Goal: Task Accomplishment & Management: Manage account settings

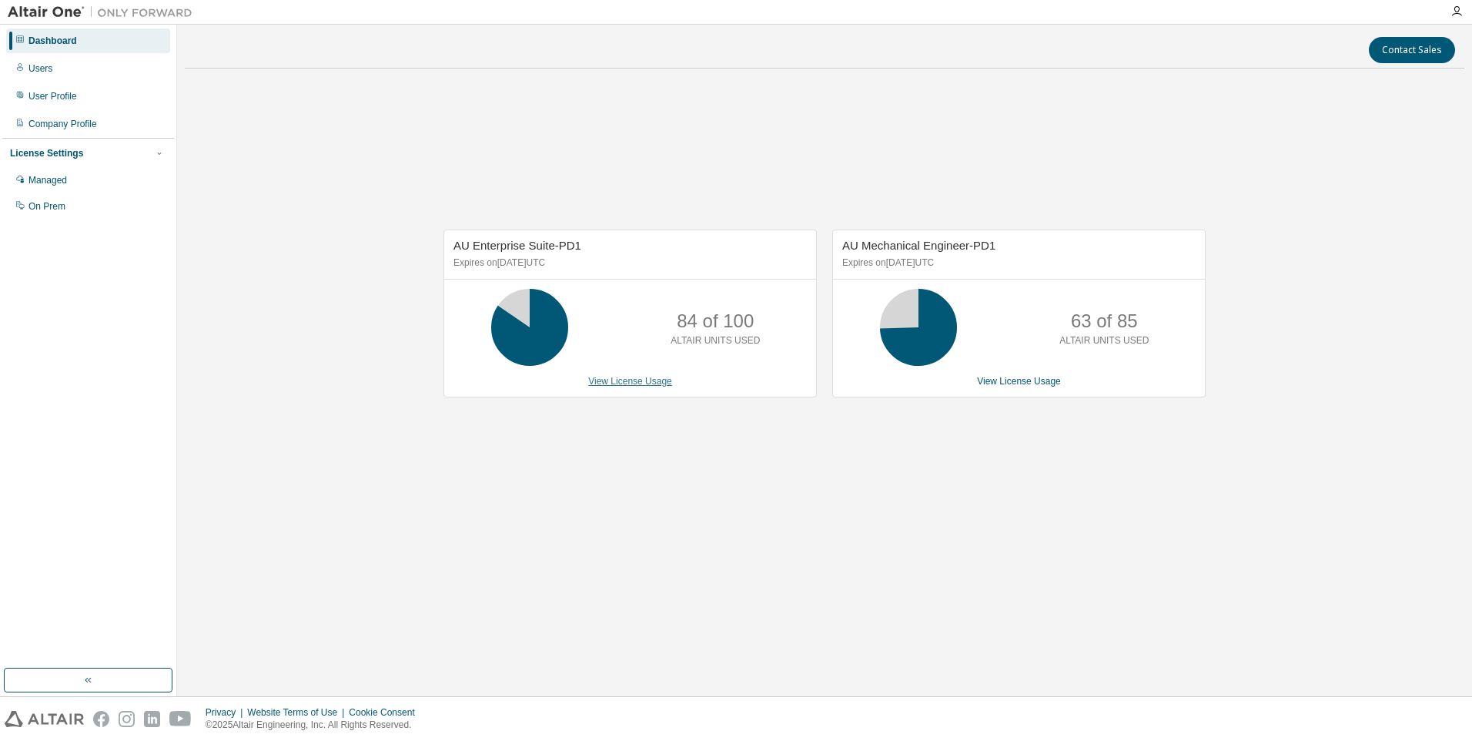
click at [661, 380] on link "View License Usage" at bounding box center [630, 381] width 84 height 11
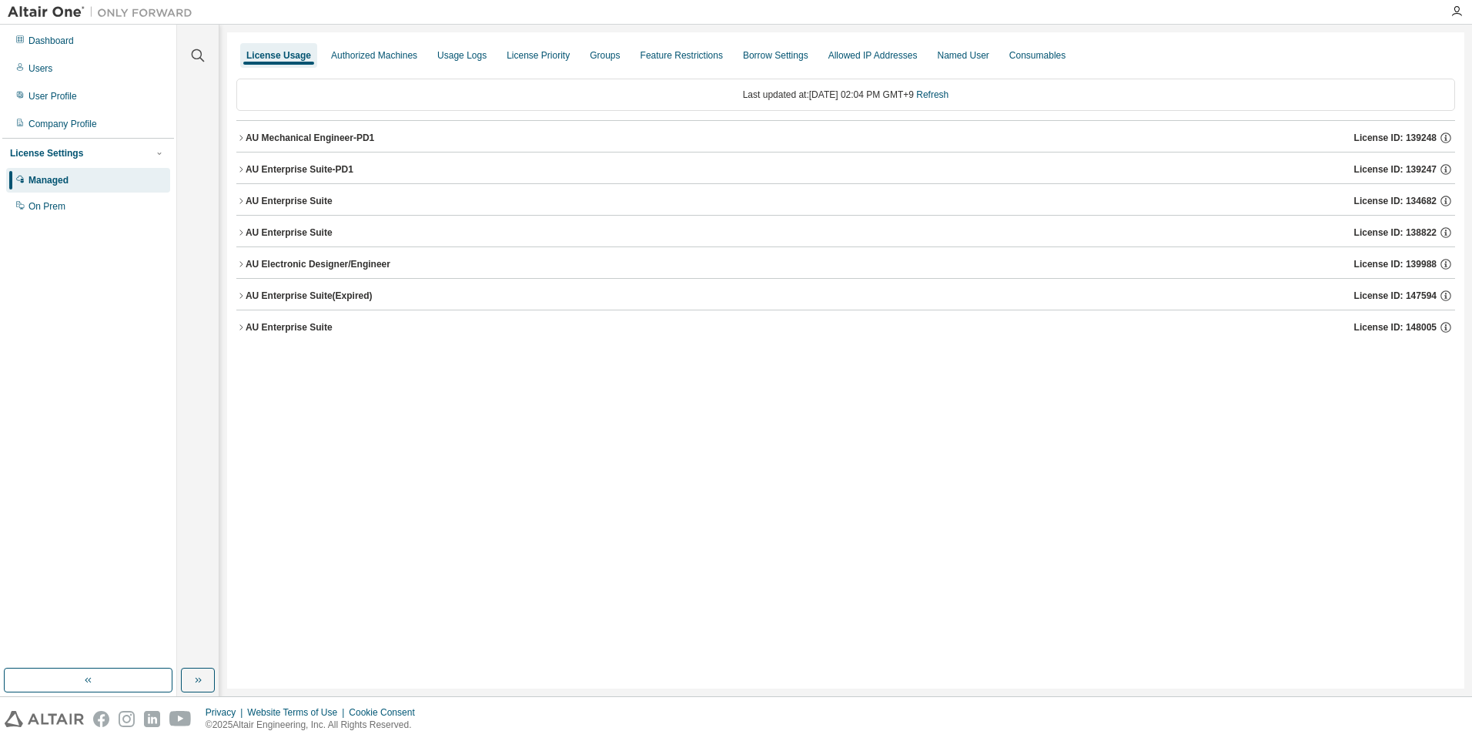
click at [276, 171] on div "AU Enterprise Suite-PD1" at bounding box center [300, 169] width 108 height 12
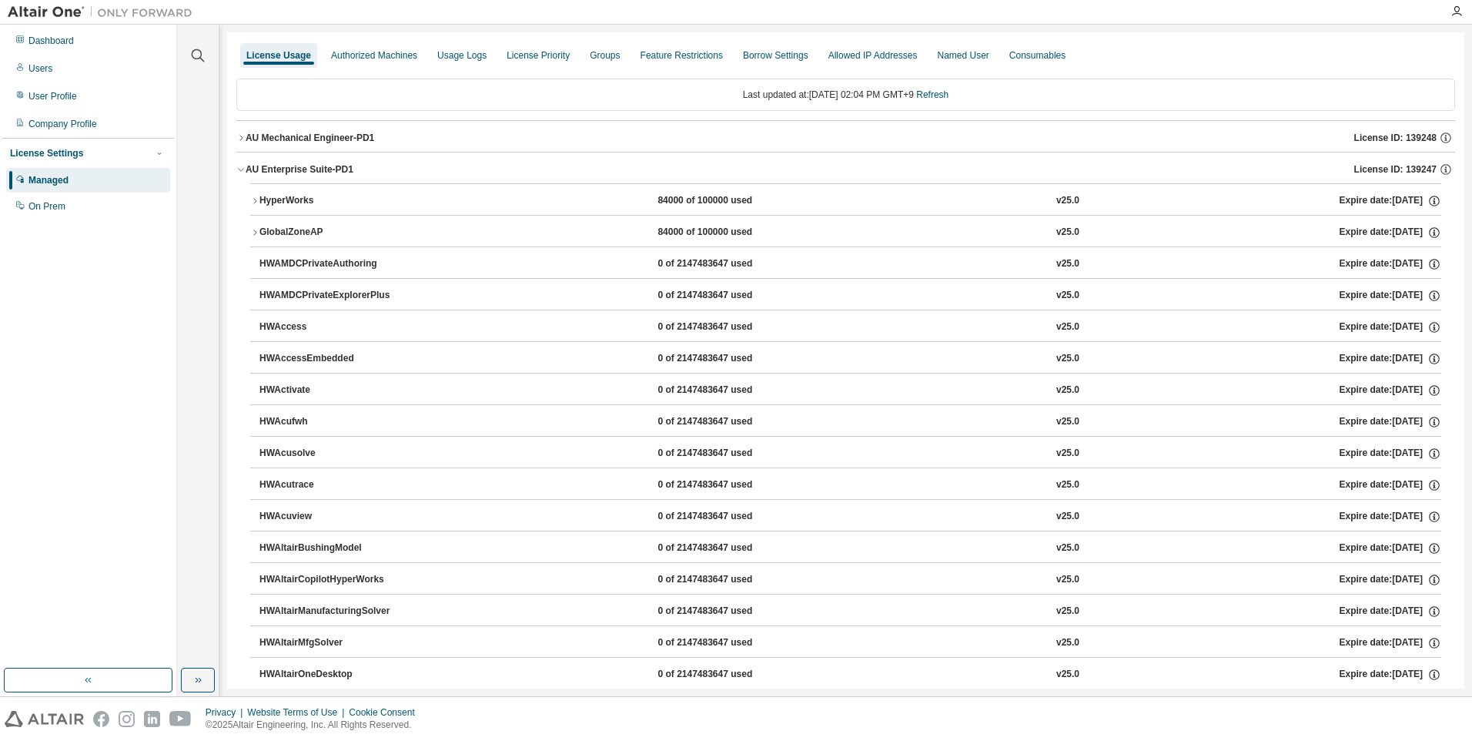
click at [316, 137] on div "AU Mechanical Engineer-PD1" at bounding box center [310, 138] width 129 height 12
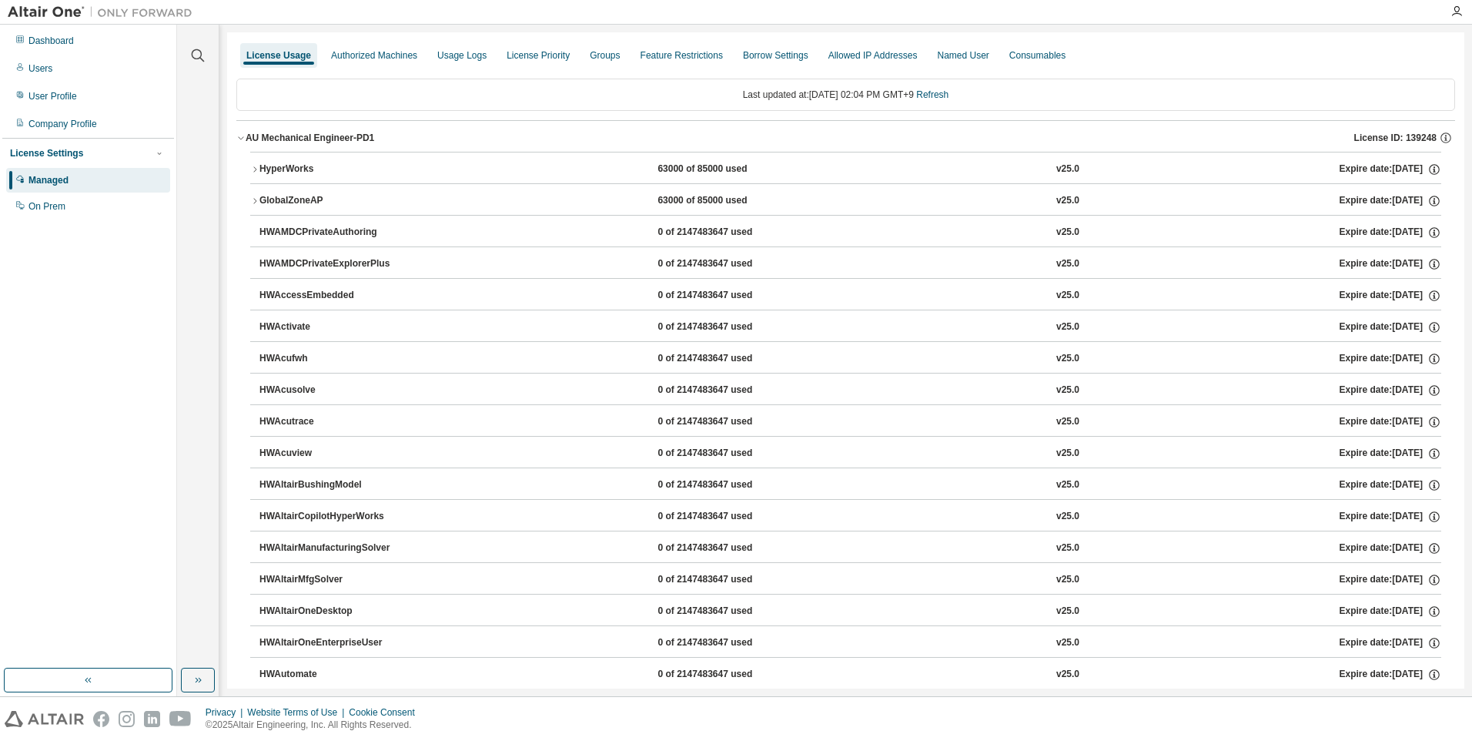
click at [306, 137] on div "AU Mechanical Engineer-PD1" at bounding box center [310, 138] width 129 height 12
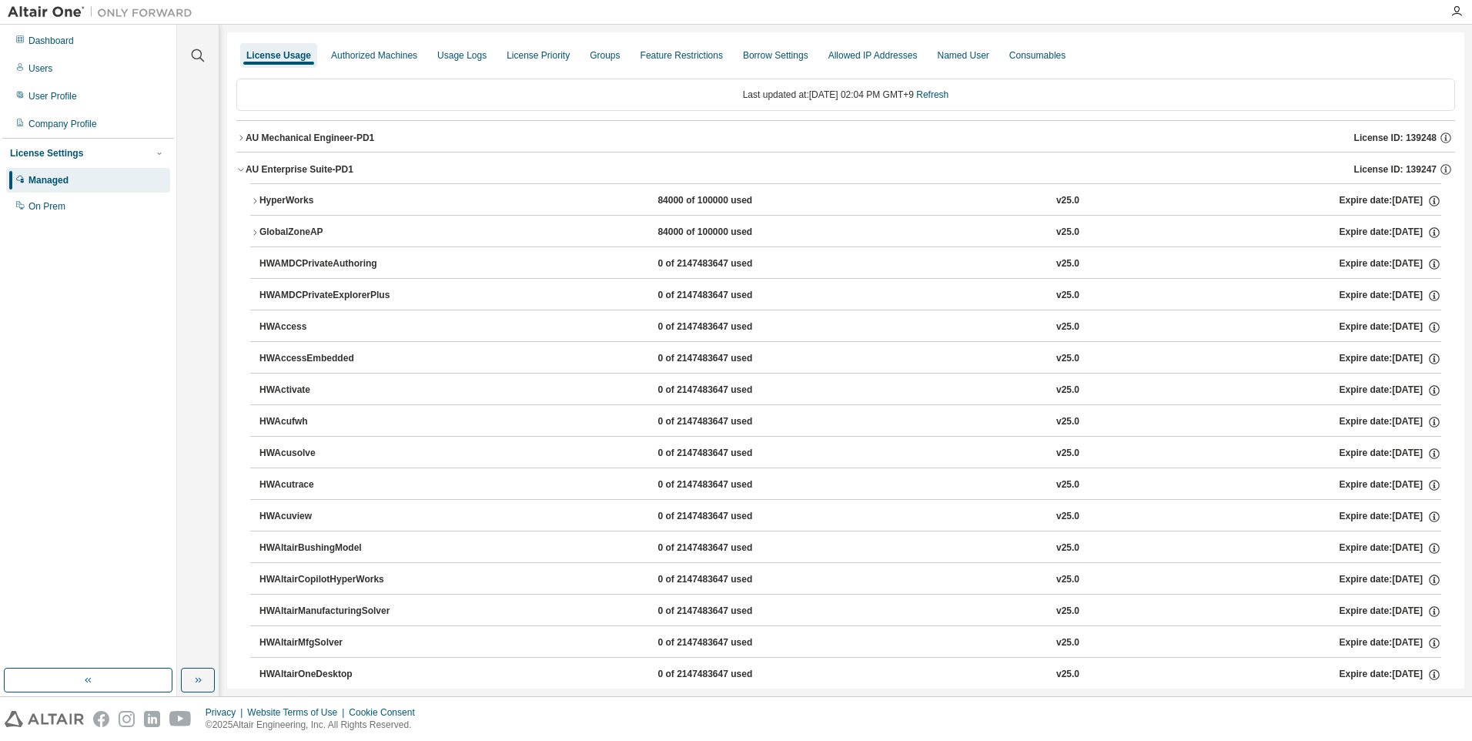
click at [305, 166] on div "AU Enterprise Suite-PD1" at bounding box center [300, 169] width 108 height 12
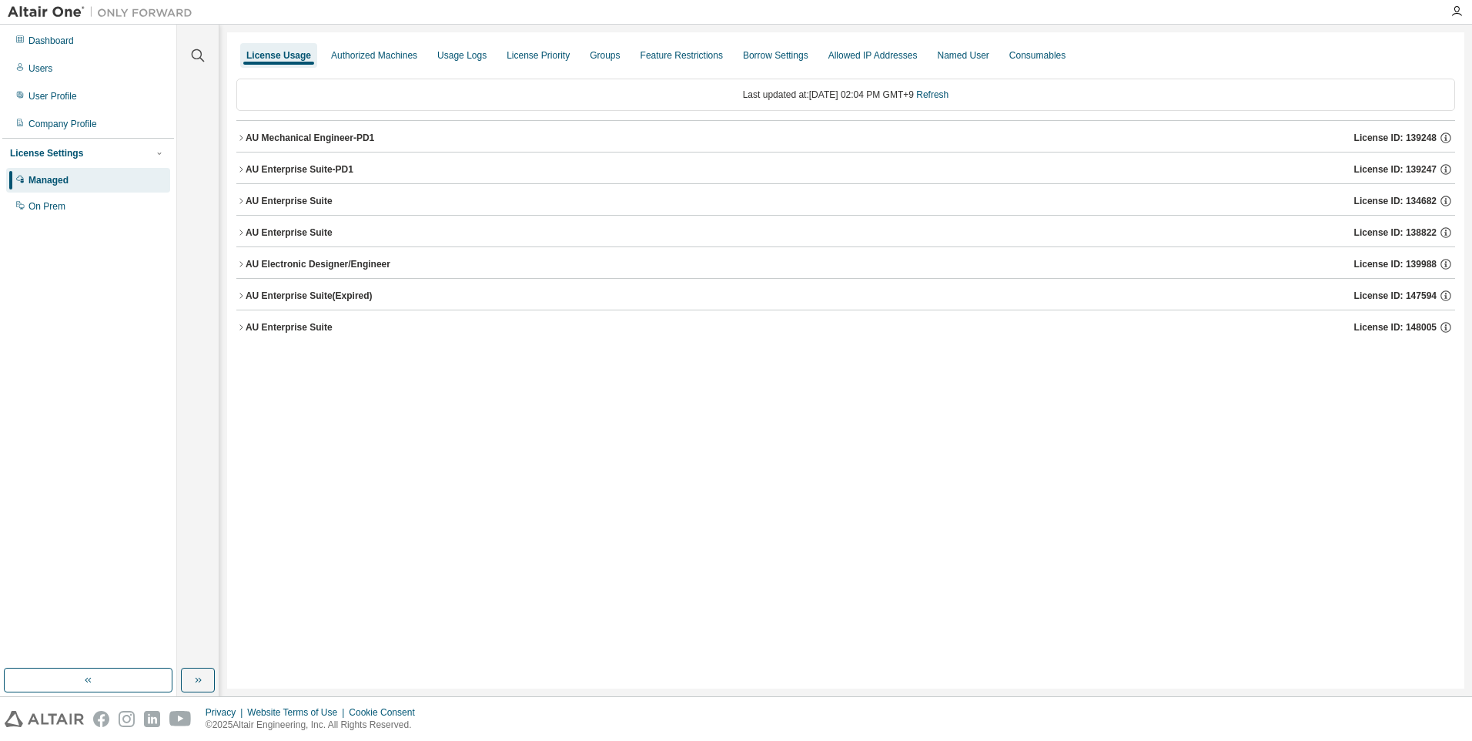
click at [317, 174] on div "AU Enterprise Suite-PD1" at bounding box center [300, 169] width 108 height 12
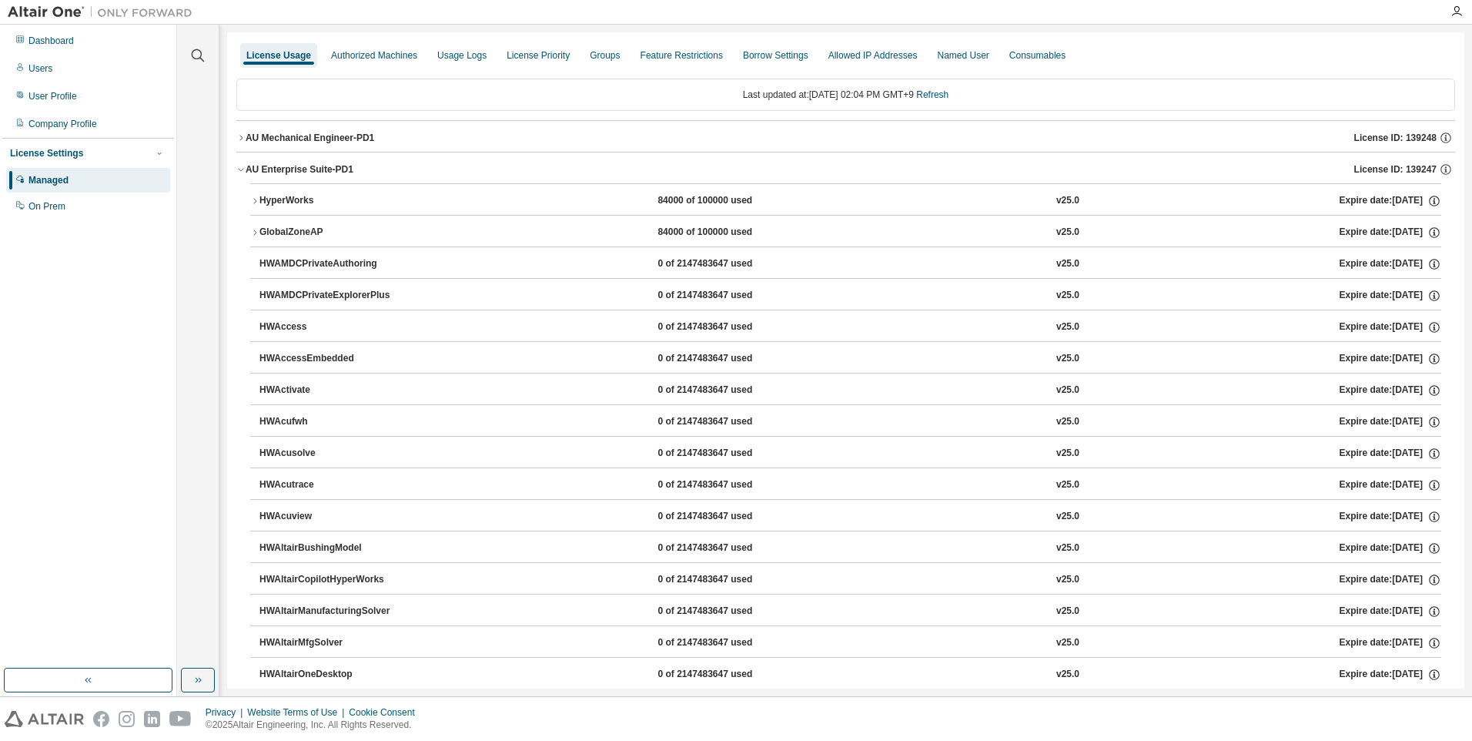
click at [306, 196] on div "HyperWorks" at bounding box center [328, 201] width 139 height 14
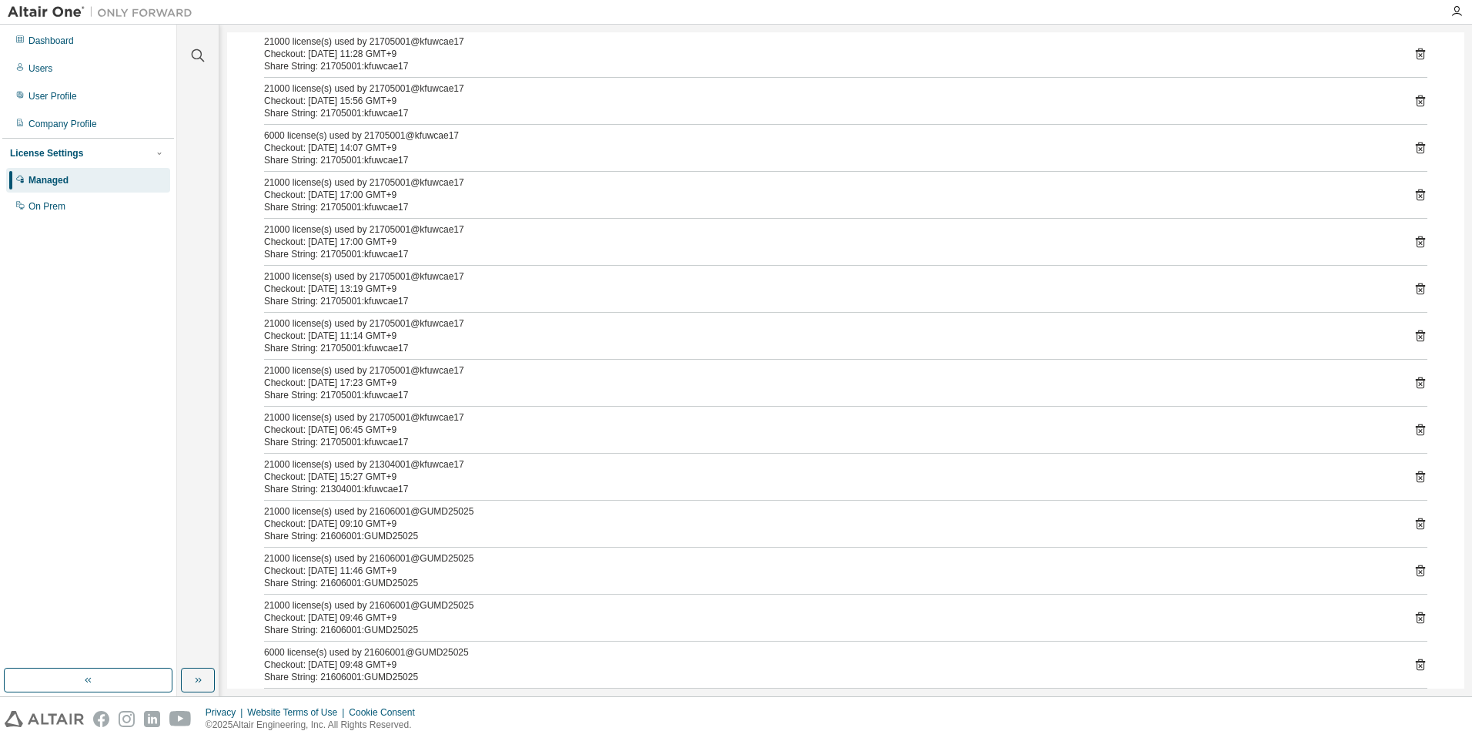
scroll to position [462, 0]
drag, startPoint x: 369, startPoint y: 463, endPoint x: 406, endPoint y: 464, distance: 37.0
click at [406, 464] on div "21000 license(s) used by 21304001@kfuwcae17" at bounding box center [827, 463] width 1126 height 12
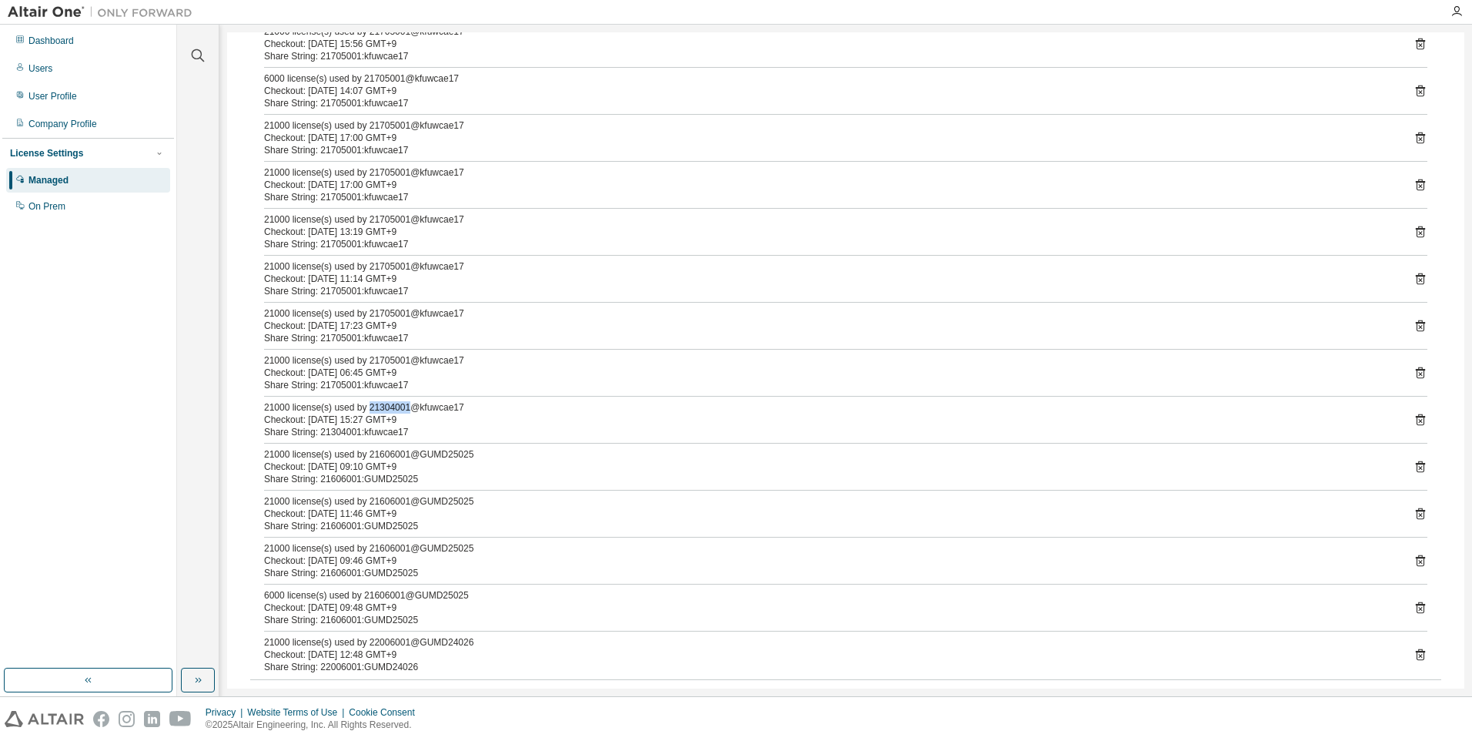
scroll to position [539, 0]
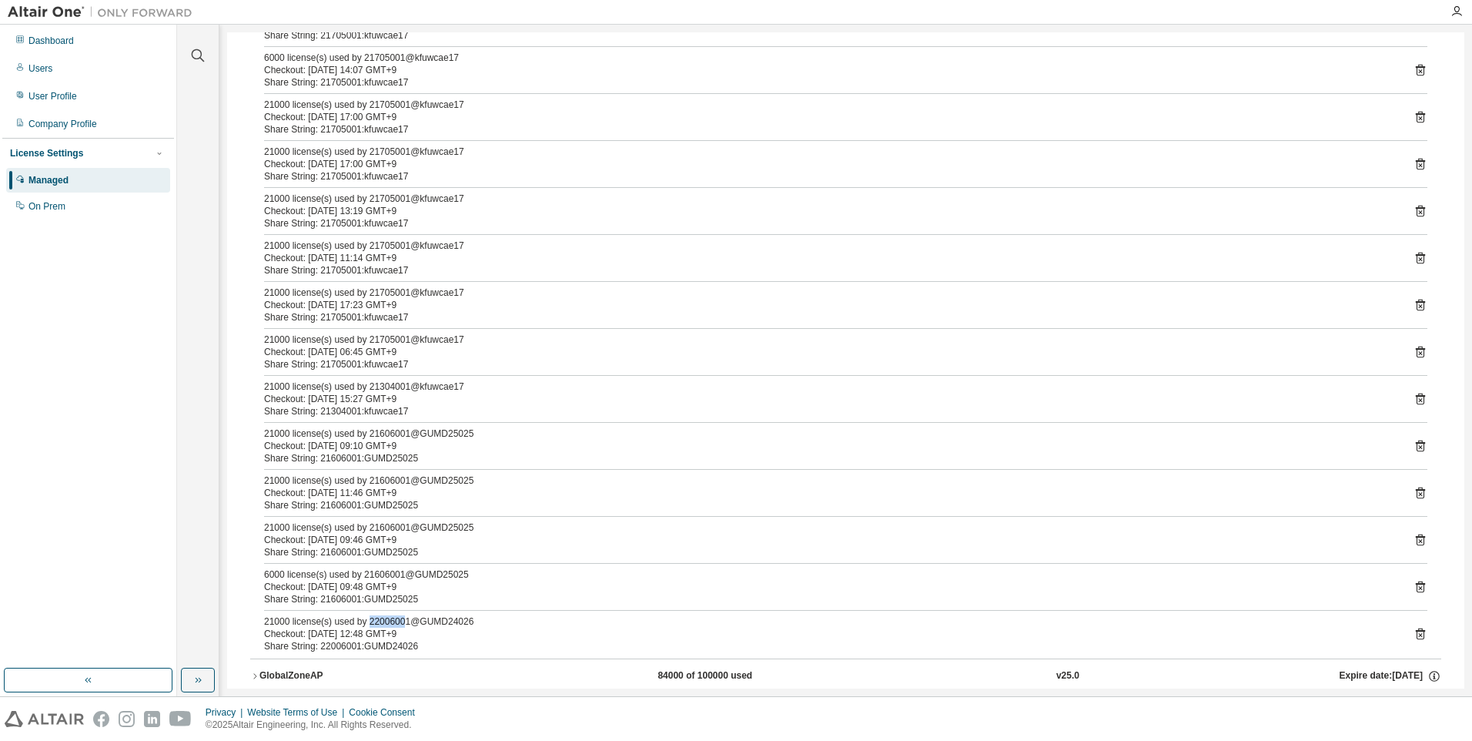
drag, startPoint x: 366, startPoint y: 622, endPoint x: 403, endPoint y: 621, distance: 37.0
click at [403, 621] on div "21000 license(s) used by 22006001@GUMD24026" at bounding box center [827, 621] width 1126 height 12
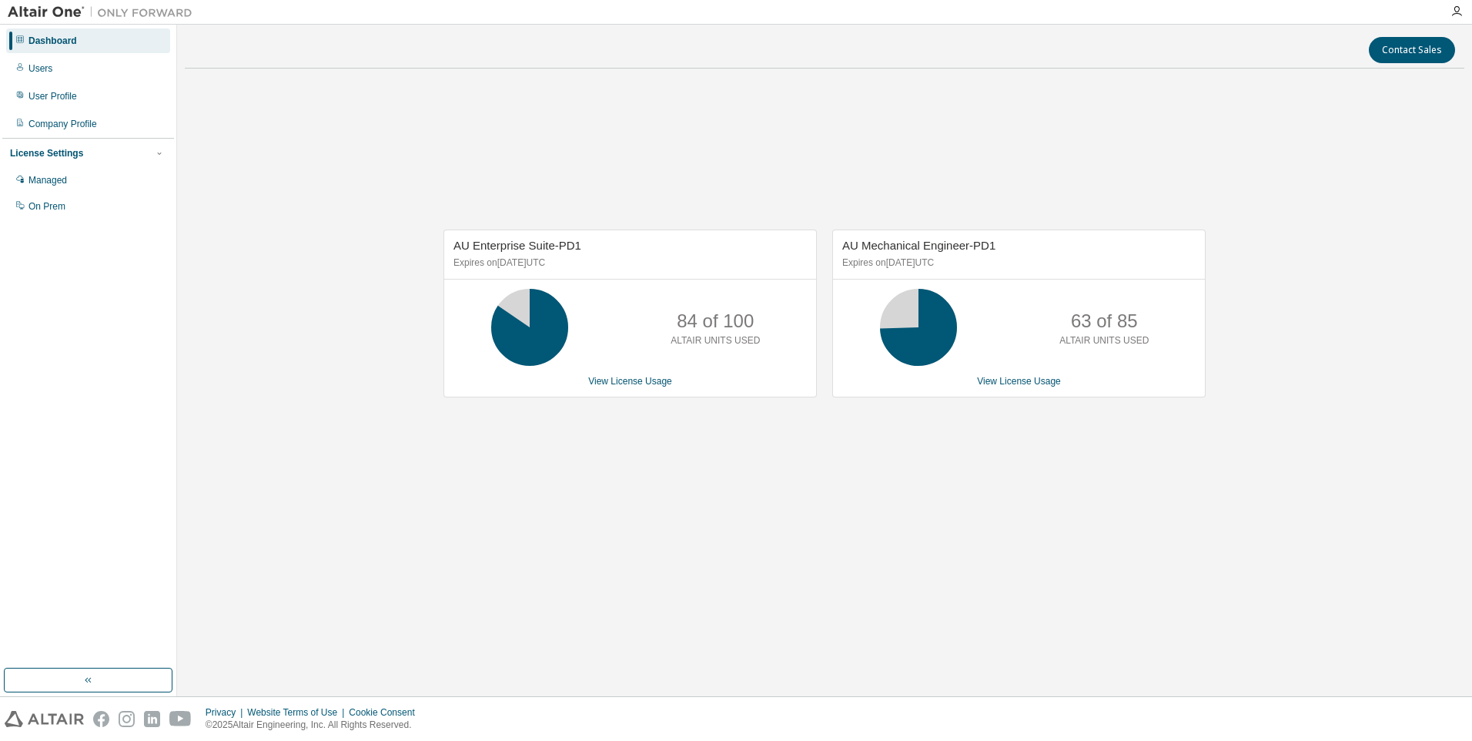
click at [486, 575] on div "Contact Sales AU Enterprise Suite-PD1 Expires on [DATE] UTC 84 of 100 ALTAIR UN…" at bounding box center [825, 360] width 1280 height 656
click at [614, 379] on link "View License Usage" at bounding box center [630, 381] width 84 height 11
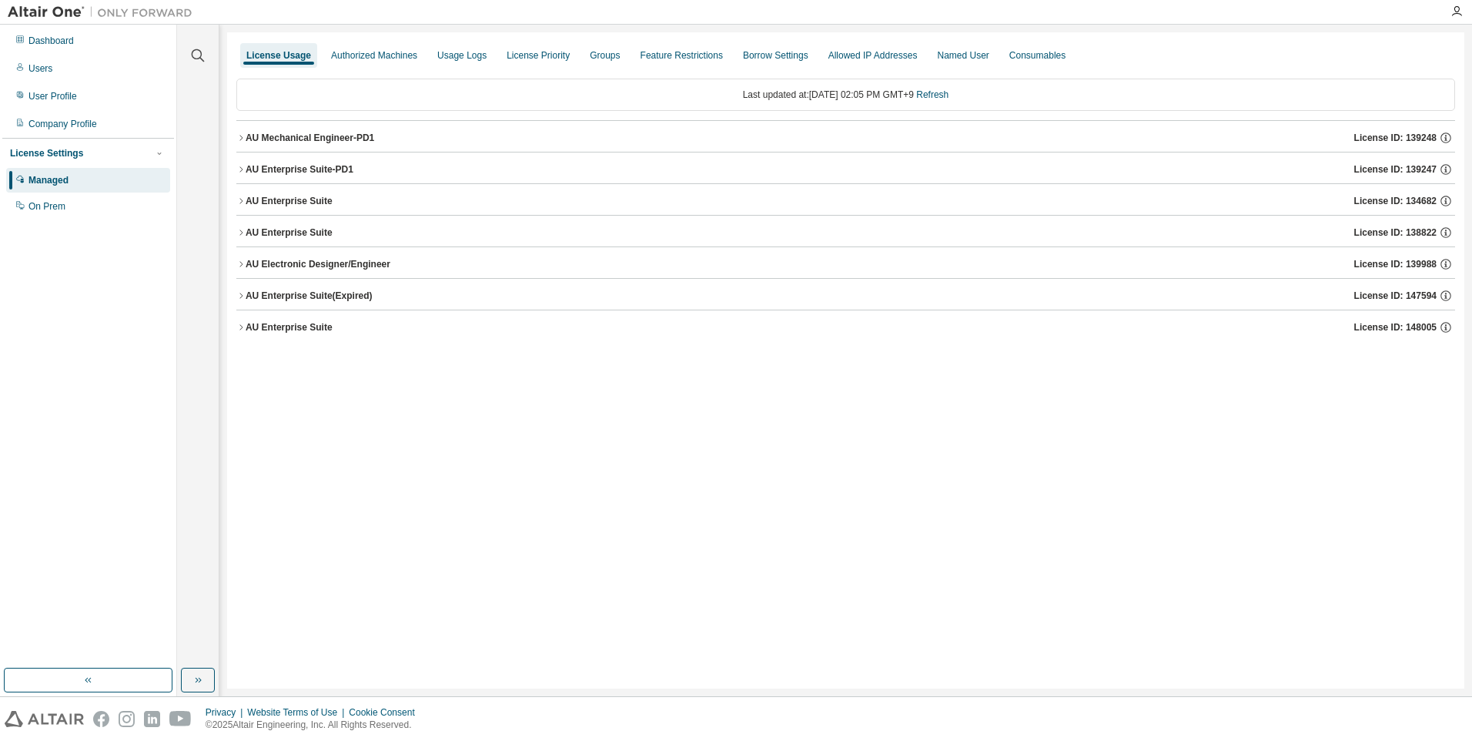
click at [300, 164] on div "AU Enterprise Suite-PD1" at bounding box center [300, 169] width 108 height 12
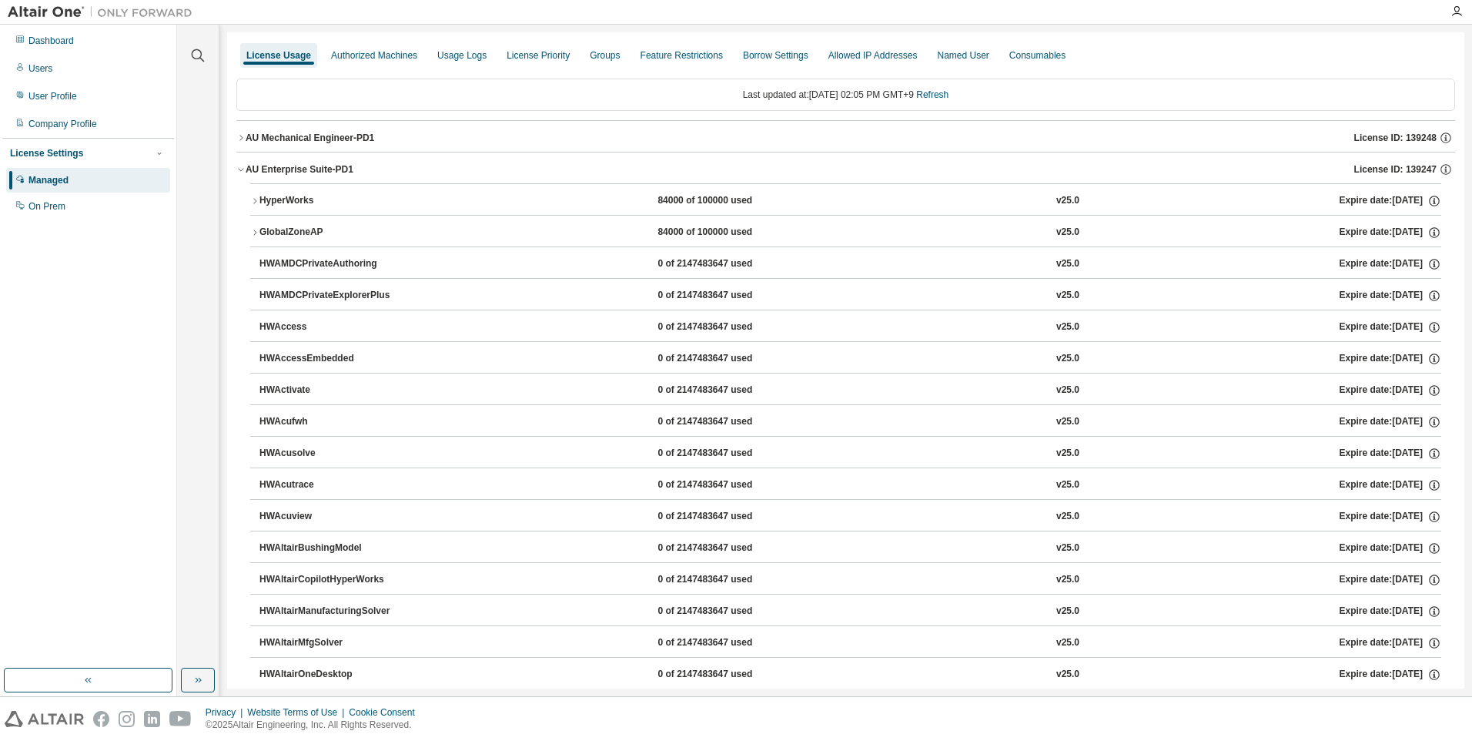
click at [305, 200] on div "HyperWorks" at bounding box center [328, 201] width 139 height 14
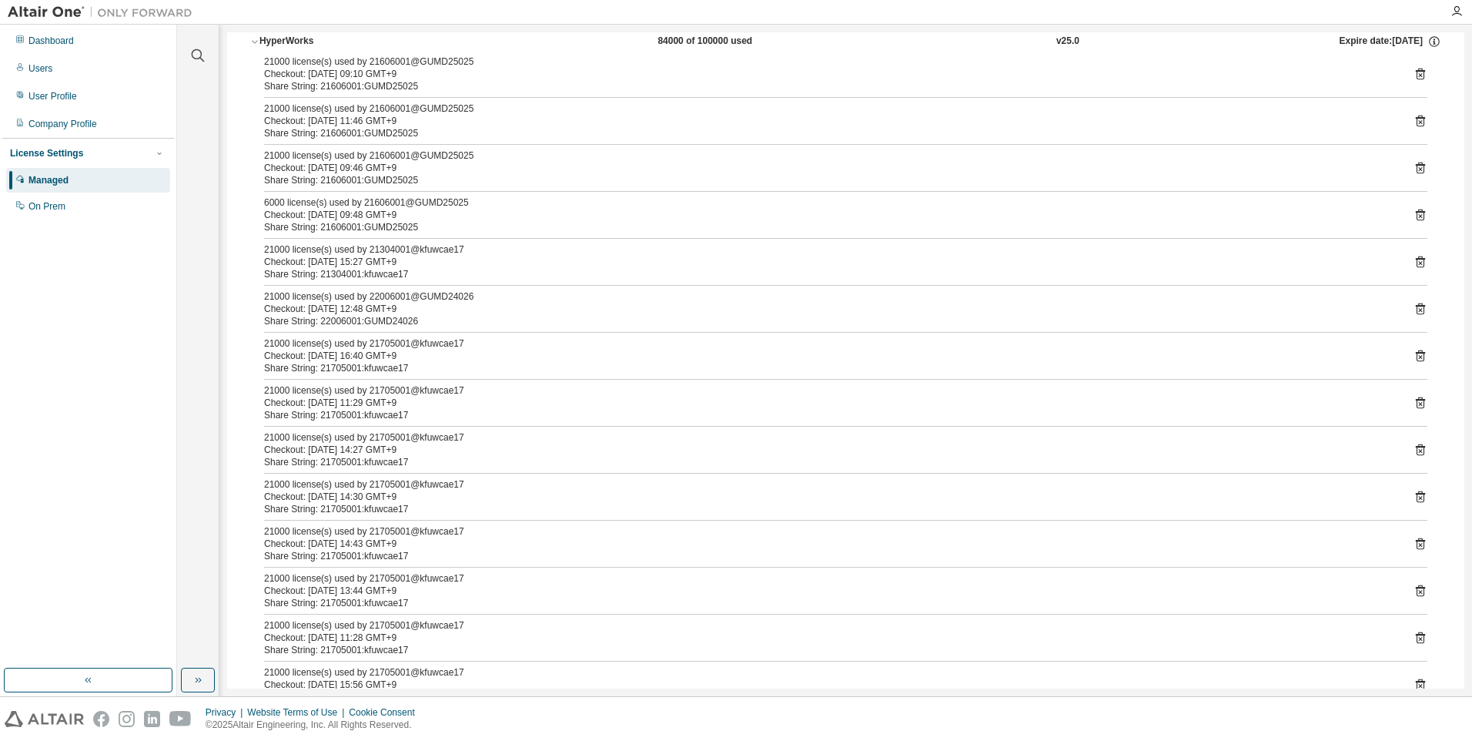
scroll to position [77, 0]
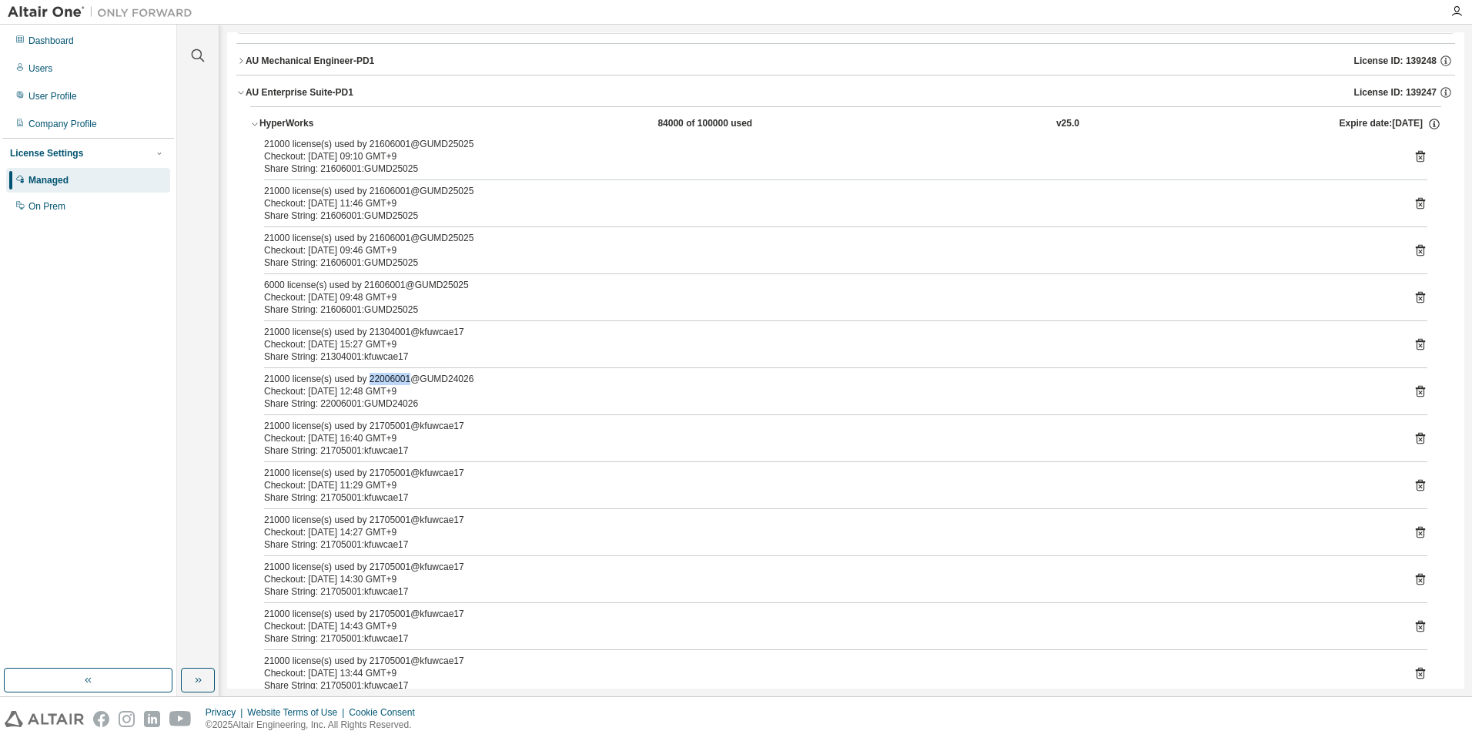
drag, startPoint x: 366, startPoint y: 378, endPoint x: 403, endPoint y: 378, distance: 37.7
click at [403, 378] on div "21000 license(s) used by 22006001@GUMD24026" at bounding box center [827, 379] width 1126 height 12
copy div "22006001"
click at [45, 35] on div "Dashboard" at bounding box center [50, 41] width 45 height 12
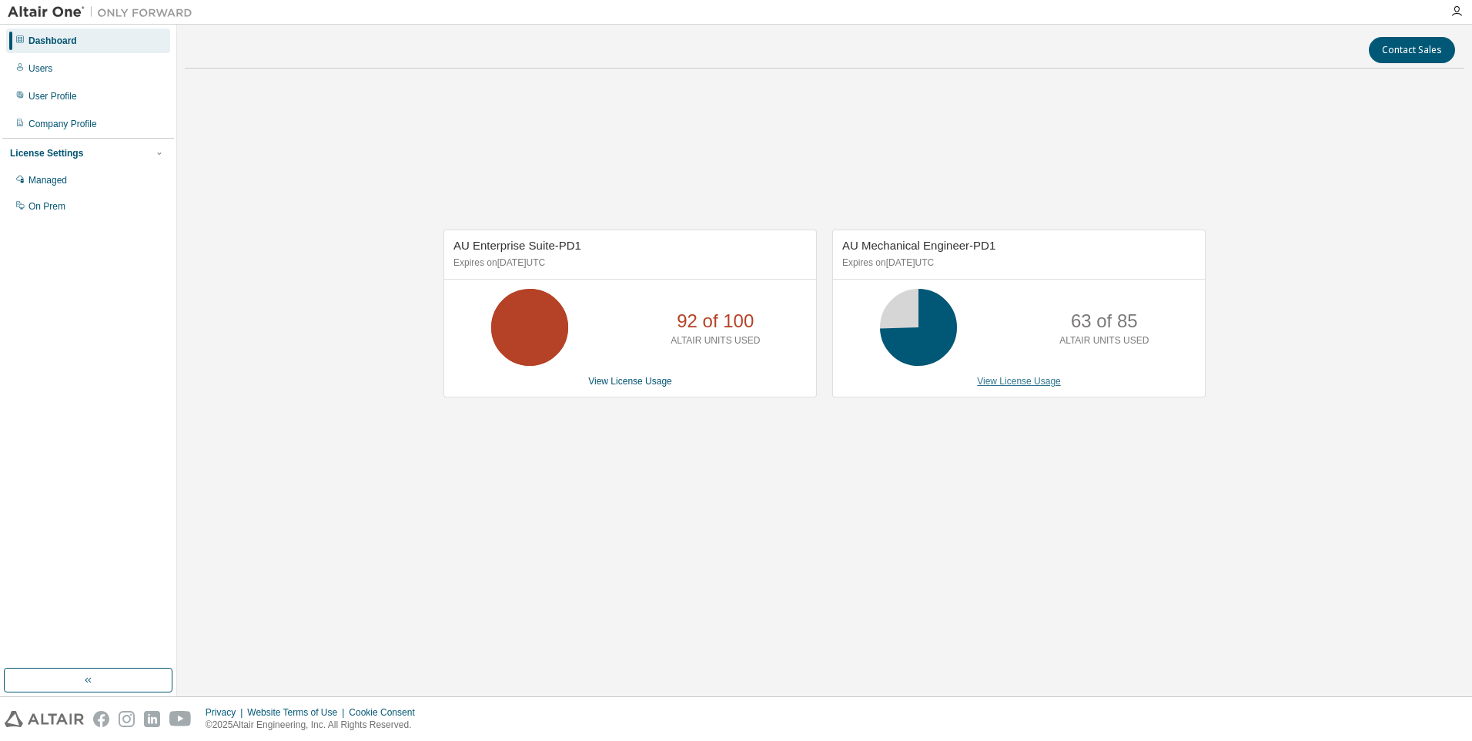
click at [1010, 383] on link "View License Usage" at bounding box center [1019, 381] width 84 height 11
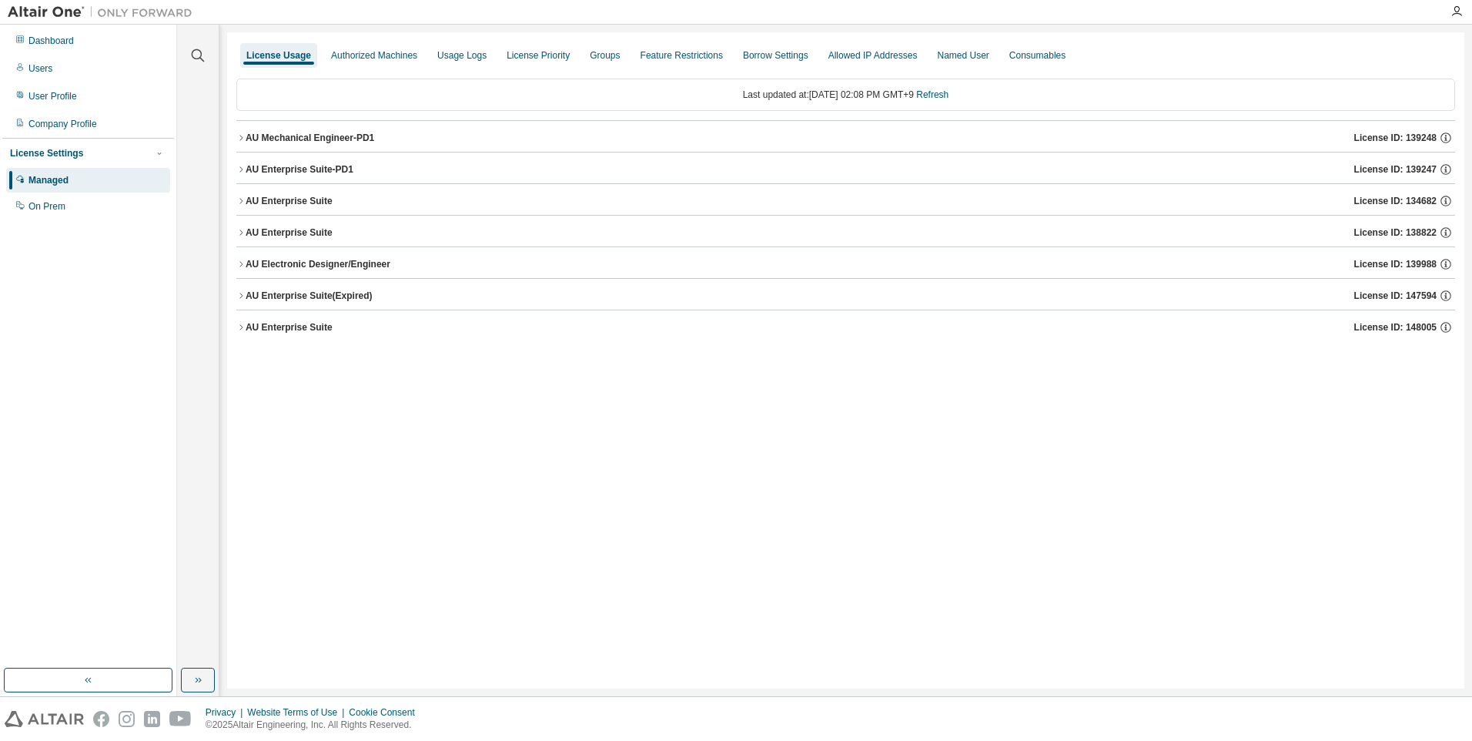
click at [412, 563] on div "License Usage Authorized Machines Usage Logs License Priority Groups Feature Re…" at bounding box center [845, 360] width 1237 height 656
